Goal: Task Accomplishment & Management: Use online tool/utility

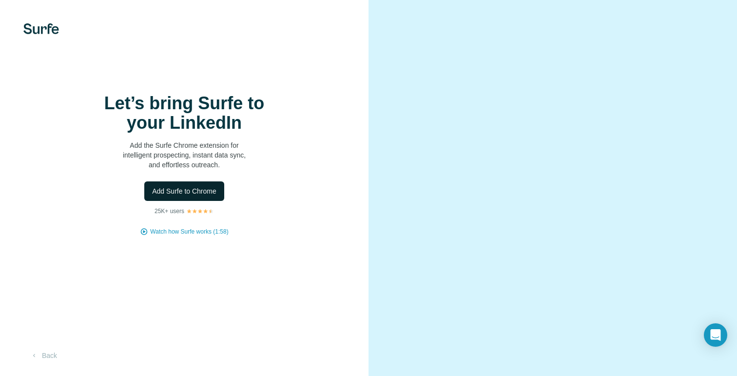
click at [186, 196] on span "Add Surfe to Chrome" at bounding box center [184, 191] width 64 height 10
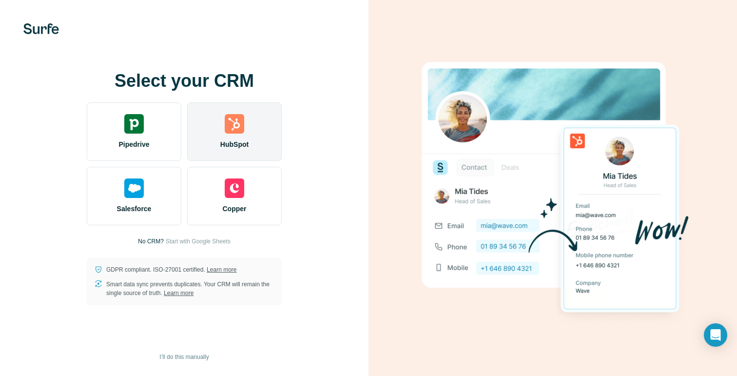
click at [233, 135] on div "HubSpot" at bounding box center [234, 131] width 95 height 58
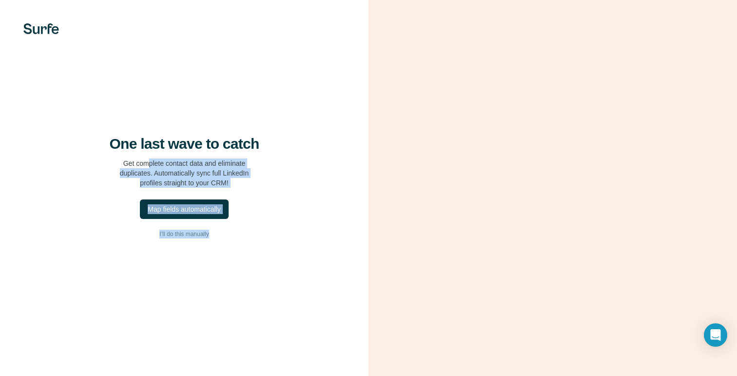
drag, startPoint x: 144, startPoint y: 176, endPoint x: 215, endPoint y: 281, distance: 126.9
click at [215, 281] on div "One last wave to catch Get complete contact data and eliminate duplicates. Auto…" at bounding box center [184, 188] width 368 height 376
drag, startPoint x: 129, startPoint y: 174, endPoint x: 217, endPoint y: 191, distance: 90.3
click at [217, 188] on p "Get complete contact data and eliminate duplicates. Automatically sync full Lin…" at bounding box center [184, 172] width 129 height 29
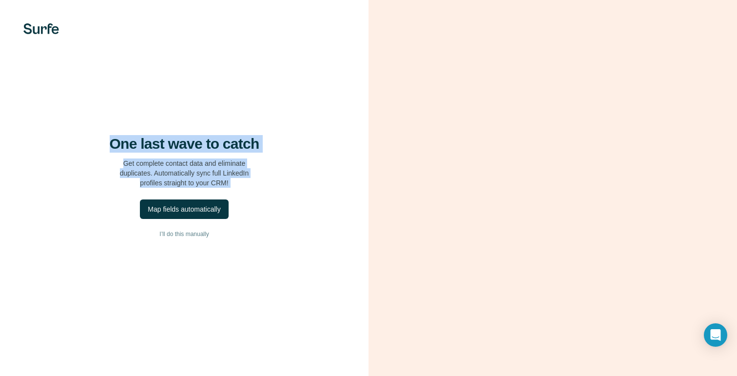
drag, startPoint x: 116, startPoint y: 145, endPoint x: 227, endPoint y: 208, distance: 127.9
click at [227, 208] on div "One last wave to catch Get complete contact data and eliminate duplicates. Auto…" at bounding box center [184, 188] width 368 height 376
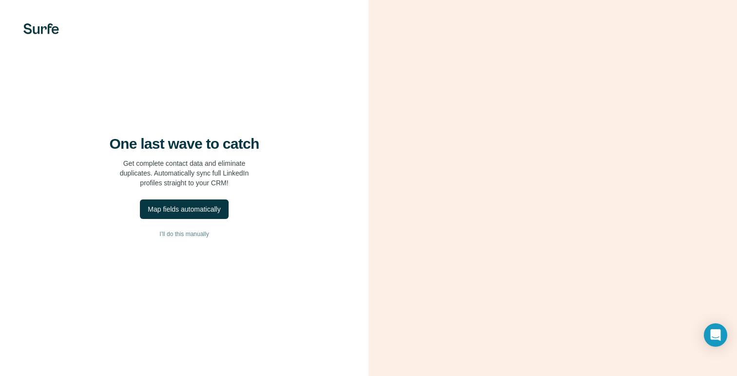
click at [227, 277] on div "One last wave to catch Get complete contact data and eliminate duplicates. Auto…" at bounding box center [184, 188] width 368 height 376
click at [213, 214] on div "Map fields automatically" at bounding box center [184, 209] width 73 height 10
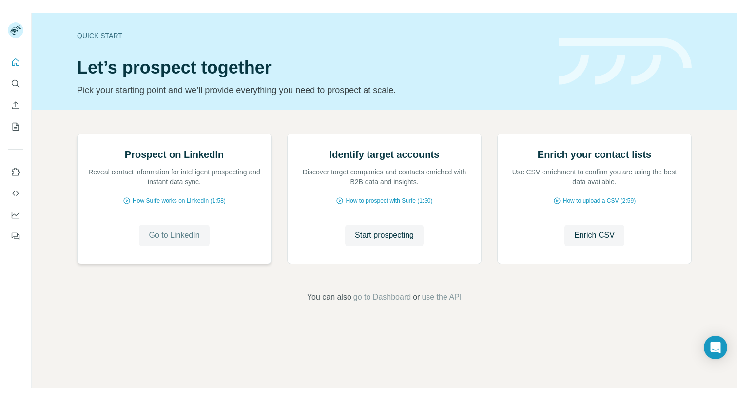
scroll to position [45, 0]
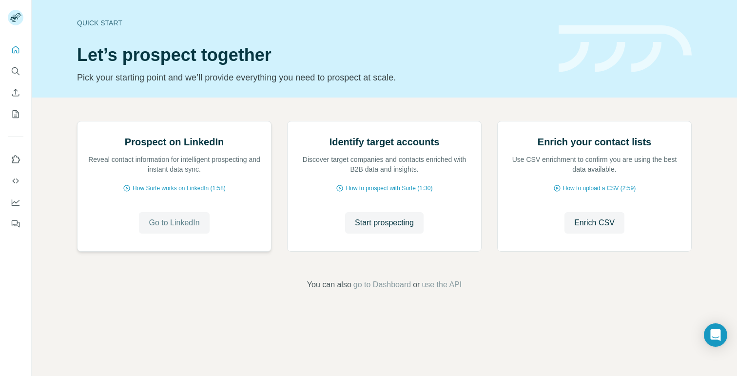
click at [182, 229] on span "Go to LinkedIn" at bounding box center [174, 223] width 51 height 12
